Goal: Task Accomplishment & Management: Complete application form

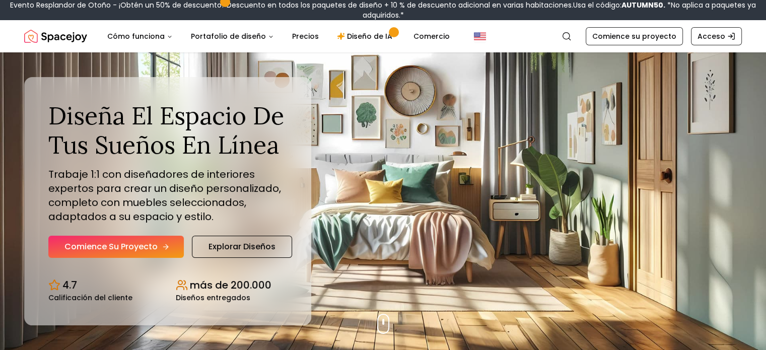
click at [155, 245] on font "Comience su proyecto" at bounding box center [110, 247] width 93 height 12
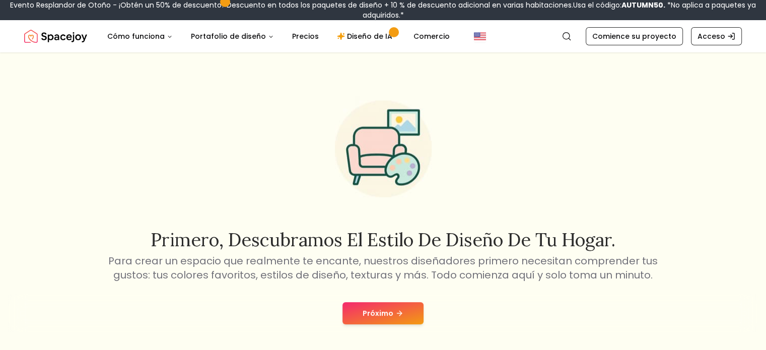
click at [383, 318] on font "Próximo" at bounding box center [378, 313] width 31 height 10
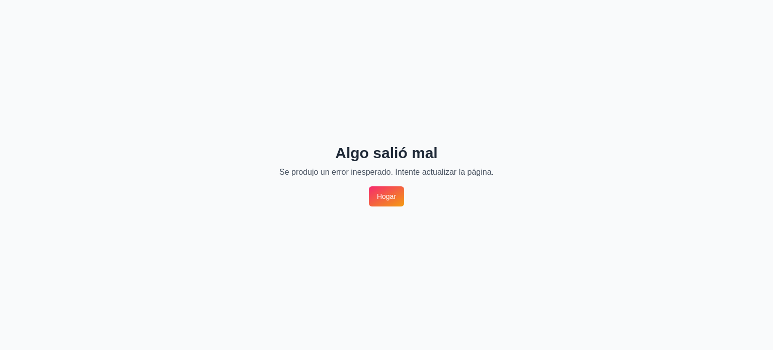
click at [393, 195] on font "Hogar" at bounding box center [386, 196] width 19 height 8
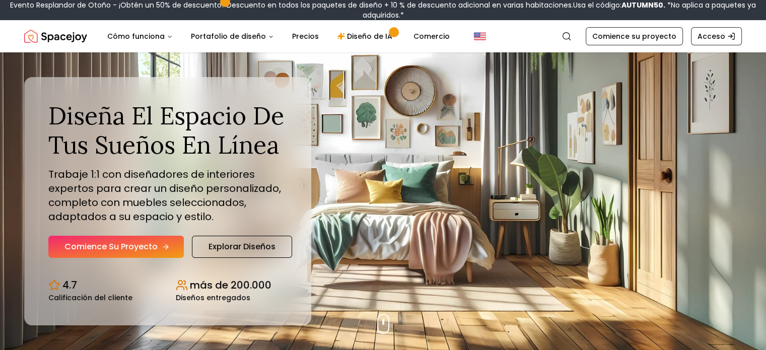
click at [150, 242] on font "Comience su proyecto" at bounding box center [110, 247] width 93 height 12
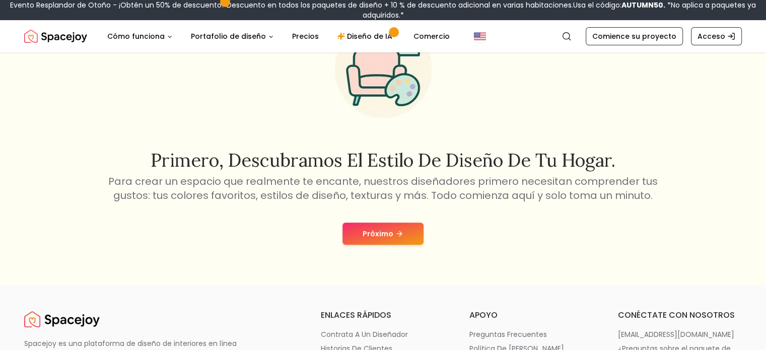
scroll to position [70, 0]
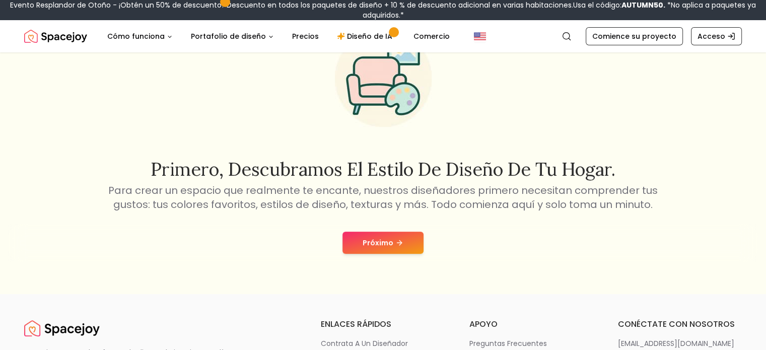
click at [400, 249] on button "Próximo" at bounding box center [382, 243] width 81 height 22
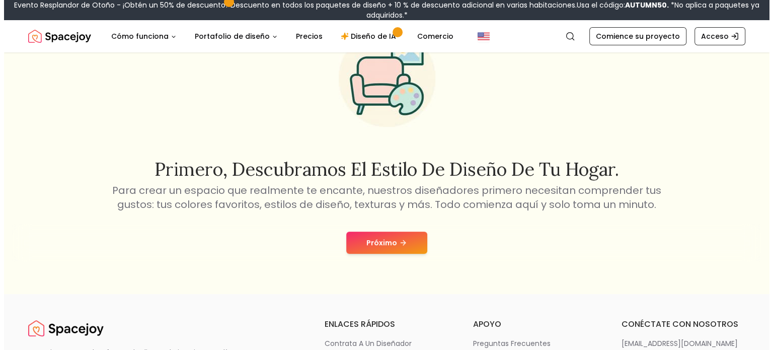
scroll to position [0, 0]
